Goal: Transaction & Acquisition: Purchase product/service

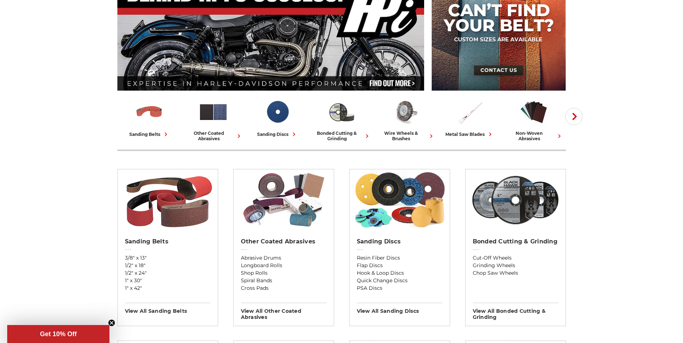
scroll to position [108, 0]
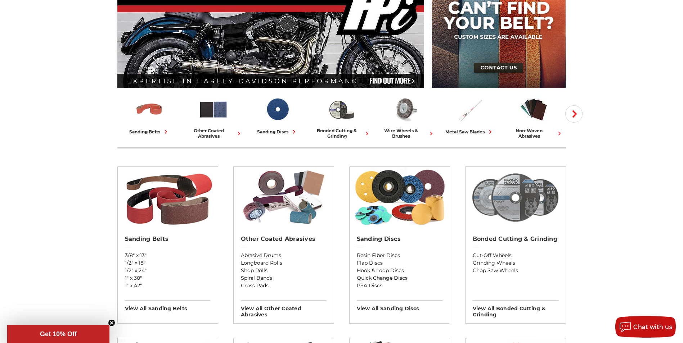
click at [515, 197] on img at bounding box center [515, 197] width 93 height 61
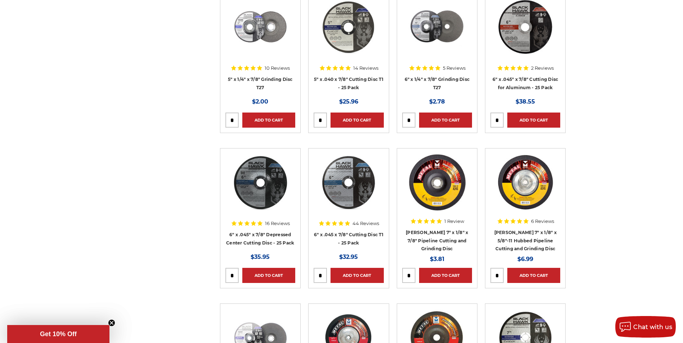
scroll to position [1224, 0]
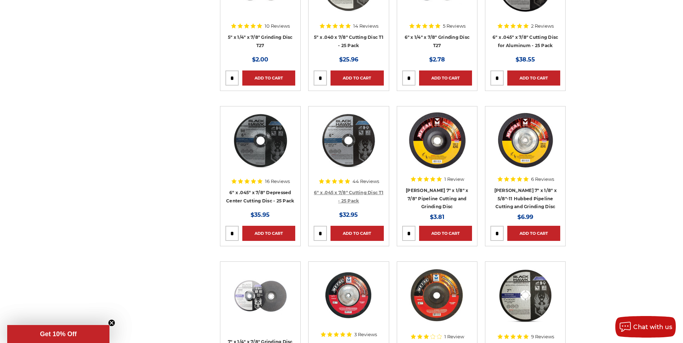
click at [351, 193] on link "6" x .045 x 7/8" Cutting Disc T1 - 25 Pack" at bounding box center [348, 197] width 69 height 14
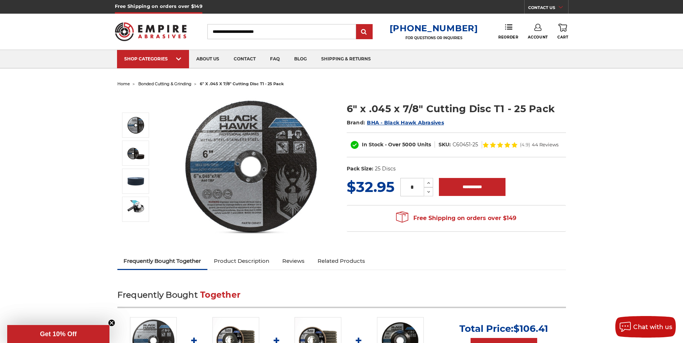
click at [647, 44] on header "Free Shipping on orders over $149 CONTACT US Monday - Friday (excluding holiday…" at bounding box center [341, 34] width 683 height 69
click at [505, 30] on use at bounding box center [508, 26] width 7 height 5
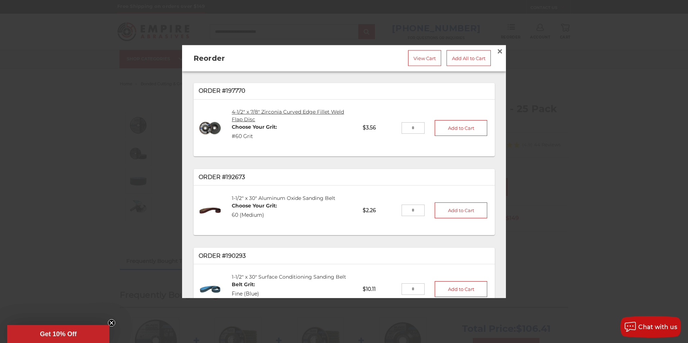
click at [279, 109] on link "4-1/2" x 7/8" Zirconia Curved Edge Fillet Weld Flap Disc" at bounding box center [288, 116] width 112 height 14
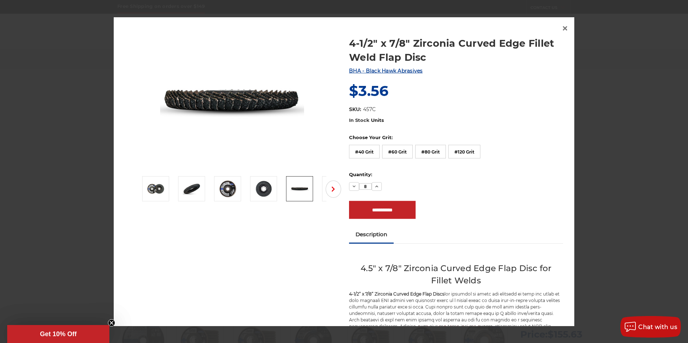
click at [306, 190] on img at bounding box center [300, 189] width 18 height 18
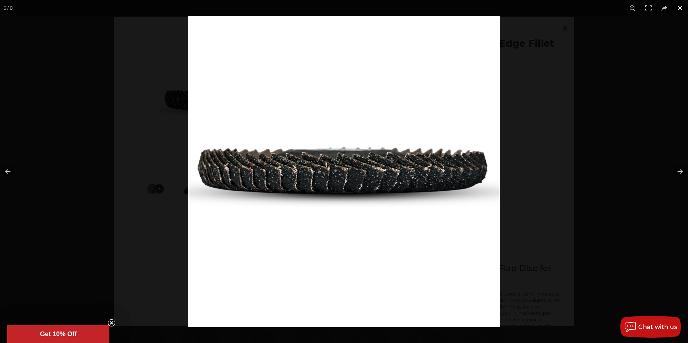
click at [679, 7] on button at bounding box center [680, 8] width 16 height 16
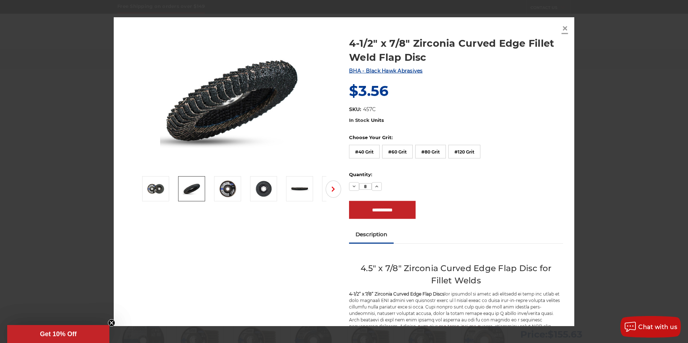
click at [564, 27] on span "×" at bounding box center [565, 28] width 6 height 14
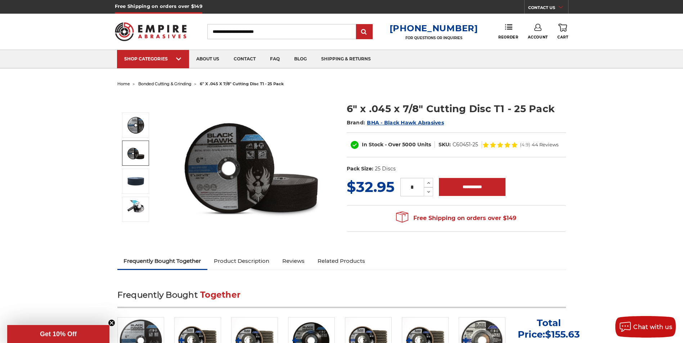
click at [510, 32] on link "Reorder" at bounding box center [508, 31] width 20 height 15
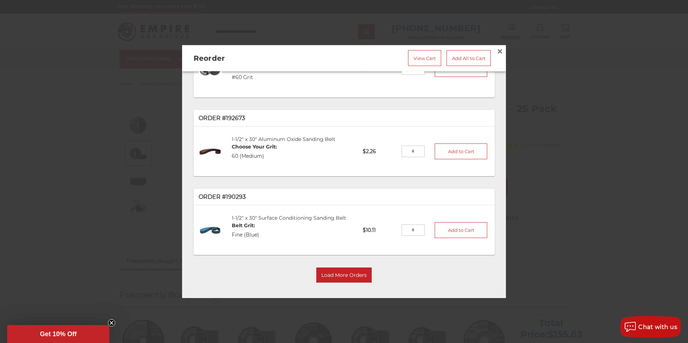
scroll to position [60, 0]
click at [348, 269] on button "Load More Orders" at bounding box center [343, 274] width 55 height 15
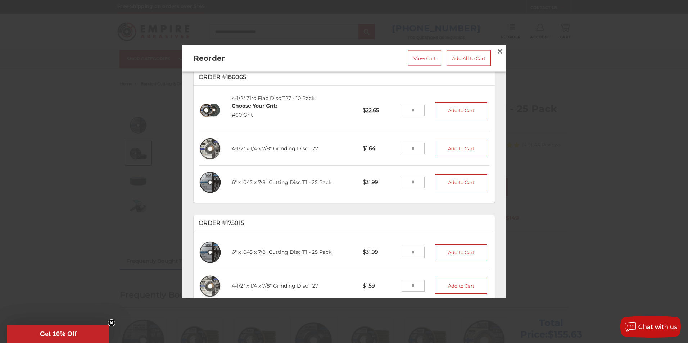
scroll to position [240, 0]
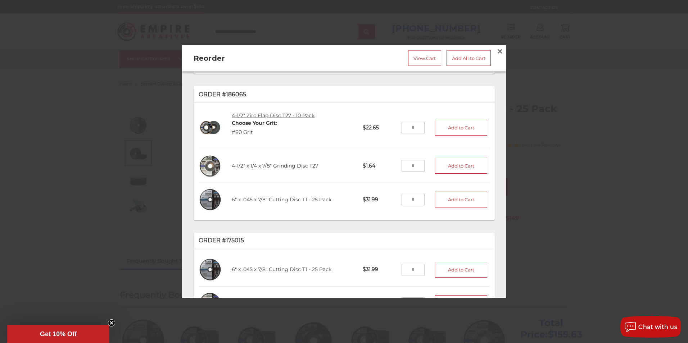
click at [270, 113] on link "4-1/2" Zirc Flap Disc T27 - 10 Pack" at bounding box center [273, 115] width 83 height 6
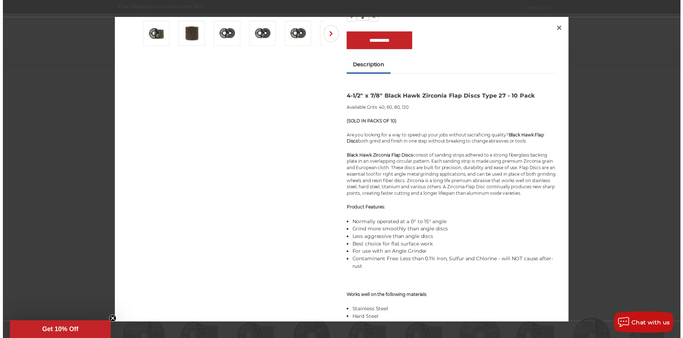
scroll to position [180, 0]
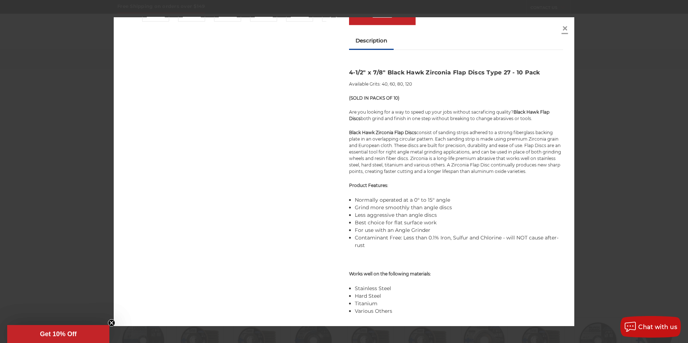
click at [561, 27] on link "×" at bounding box center [565, 28] width 12 height 12
